Goal: Task Accomplishment & Management: Manage account settings

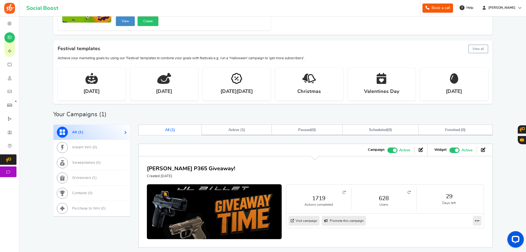
click at [411, 193] on icon at bounding box center [409, 192] width 3 height 3
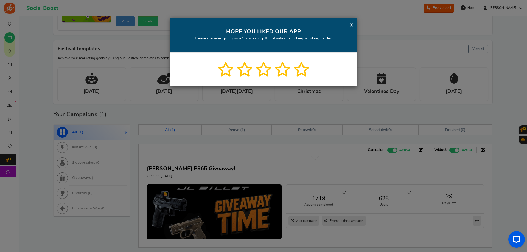
click at [348, 26] on div "× HOPE YOU LIKED OUR APP Please consider giving us a 5 star rating. It motivate…" at bounding box center [263, 35] width 187 height 35
click at [352, 26] on link "×" at bounding box center [352, 24] width 4 height 7
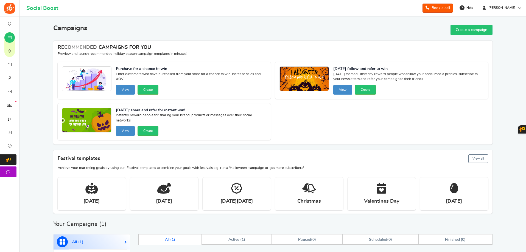
scroll to position [138, 0]
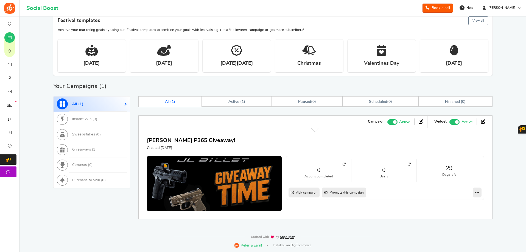
click at [10, 7] on img at bounding box center [9, 8] width 11 height 11
click at [290, 237] on img at bounding box center [273, 238] width 45 height 4
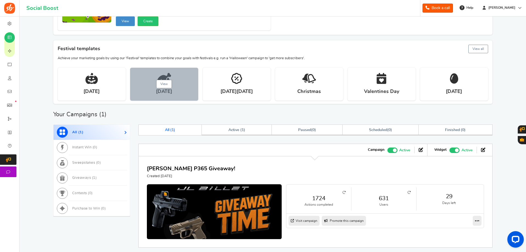
scroll to position [138, 0]
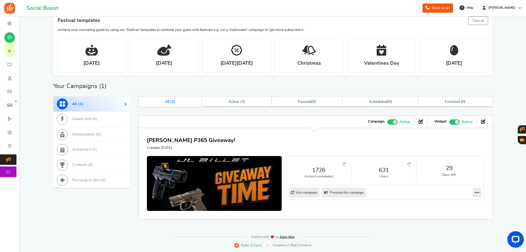
click at [409, 163] on icon at bounding box center [409, 164] width 3 height 3
click at [245, 106] on link "Active ( 1 )" at bounding box center [237, 102] width 70 height 10
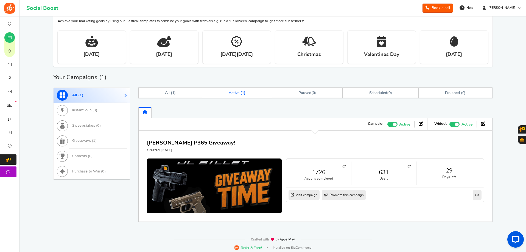
scroll to position [149, 0]
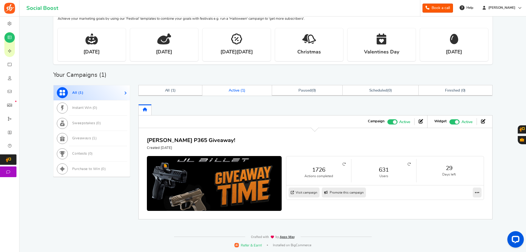
click at [305, 194] on link "Visit campaign" at bounding box center [304, 193] width 31 height 10
